Goal: Task Accomplishment & Management: Manage account settings

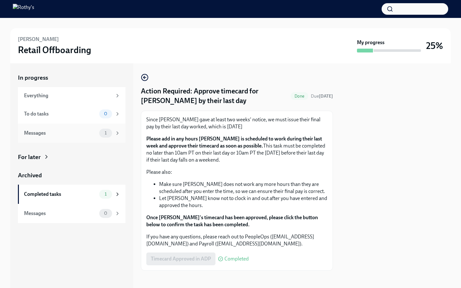
click at [108, 134] on span "1" at bounding box center [106, 133] width 10 height 5
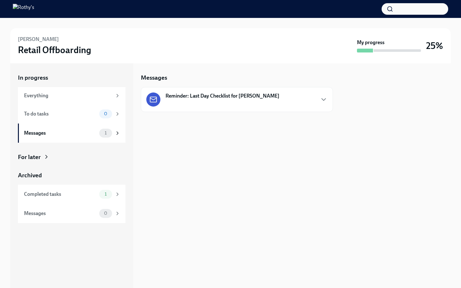
click at [216, 98] on strong "Reminder: Last Day Checklist for [PERSON_NAME]" at bounding box center [223, 96] width 114 height 7
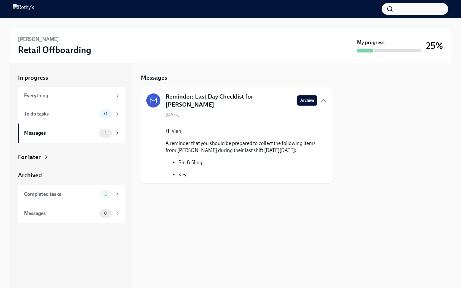
click at [223, 204] on div at bounding box center [237, 194] width 192 height 20
drag, startPoint x: 334, startPoint y: 105, endPoint x: 314, endPoint y: 105, distance: 19.2
click at [334, 105] on div "In progress Everything To do tasks 0 Messages 1 For later Archived Completed ta…" at bounding box center [230, 175] width 441 height 225
click at [306, 101] on span "Archive" at bounding box center [307, 100] width 14 height 6
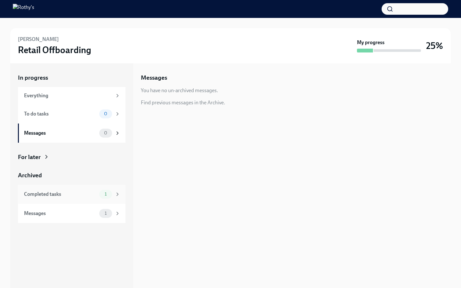
click at [109, 194] on span "1" at bounding box center [106, 194] width 10 height 5
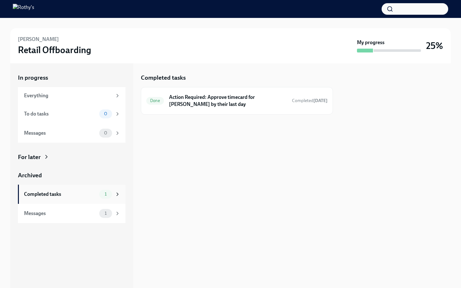
click at [85, 198] on div "Completed tasks 1" at bounding box center [72, 194] width 96 height 9
click at [184, 102] on h6 "Action Required: Approve timecard for [PERSON_NAME] by their last day" at bounding box center [228, 101] width 118 height 14
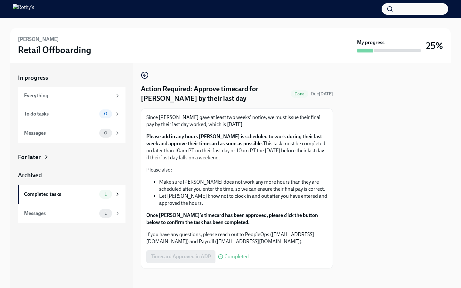
scroll to position [3, 0]
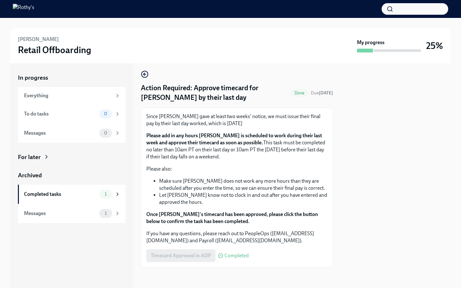
click at [186, 257] on div "Timecard Approved in ADP Completed" at bounding box center [197, 255] width 102 height 13
click at [229, 256] on span "Completed" at bounding box center [236, 255] width 24 height 5
click at [308, 93] on span "Done" at bounding box center [300, 93] width 18 height 5
click at [144, 73] on icon "button" at bounding box center [145, 74] width 8 height 8
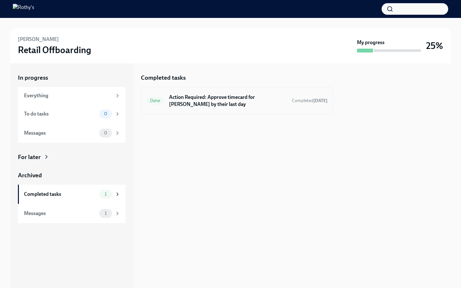
click at [155, 101] on span "Done" at bounding box center [155, 100] width 18 height 5
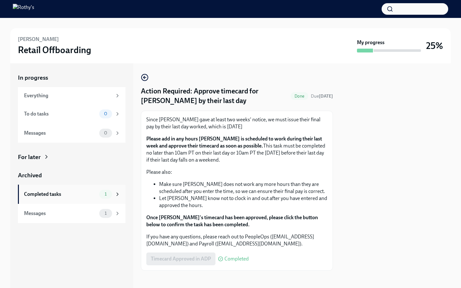
click at [103, 193] on span "1" at bounding box center [106, 194] width 10 height 5
